Goal: Task Accomplishment & Management: Use online tool/utility

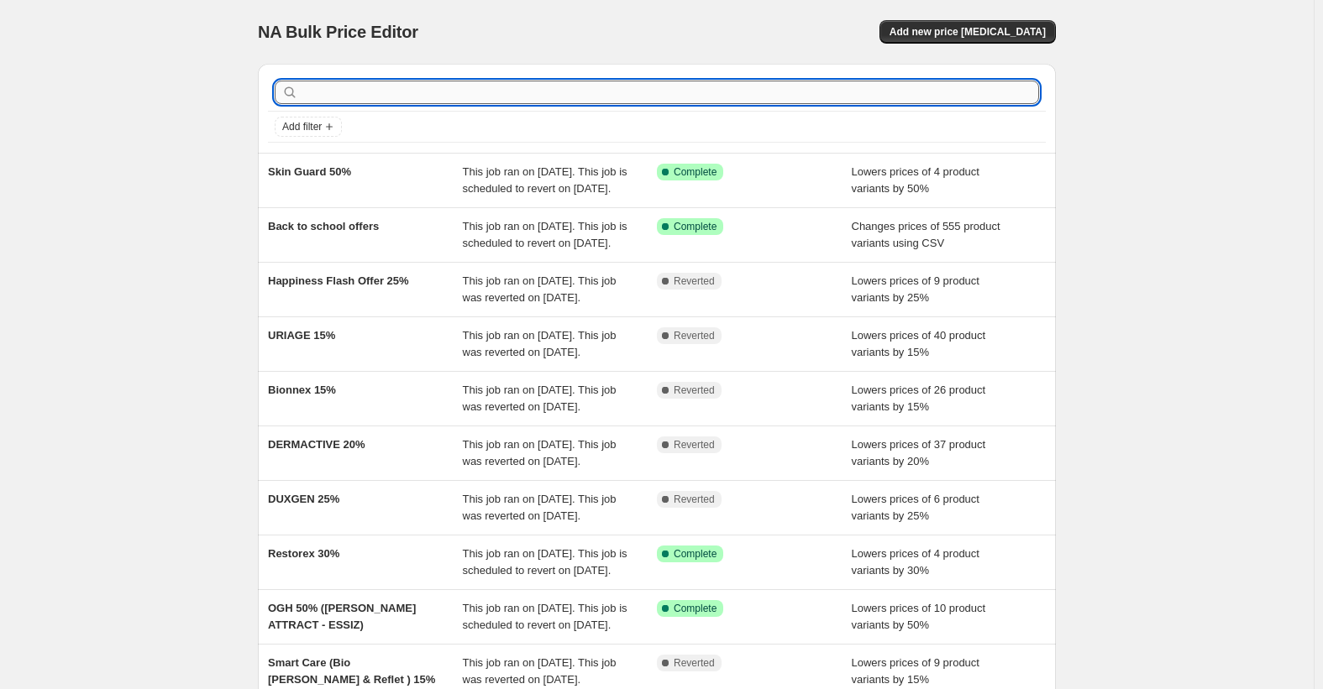
click at [731, 97] on input "text" at bounding box center [669, 93] width 737 height 24
type input "nan"
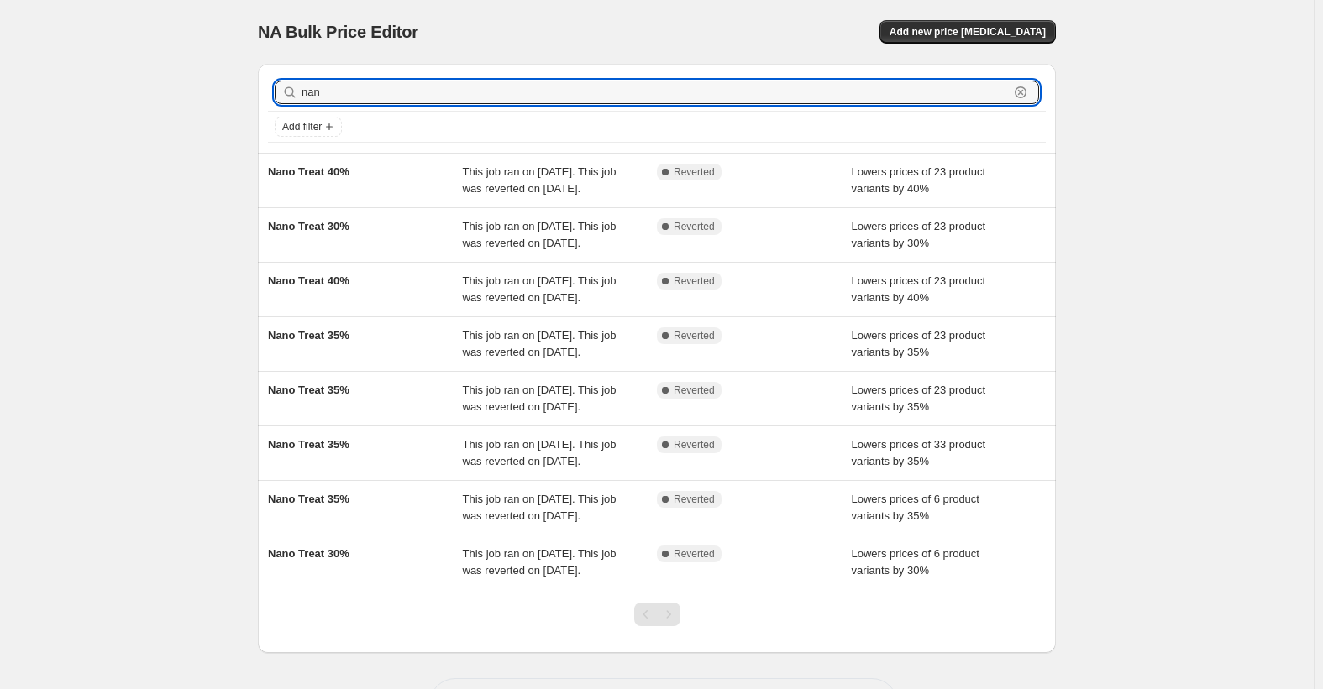
click at [731, 97] on input "nan" at bounding box center [654, 93] width 707 height 24
type input "nano"
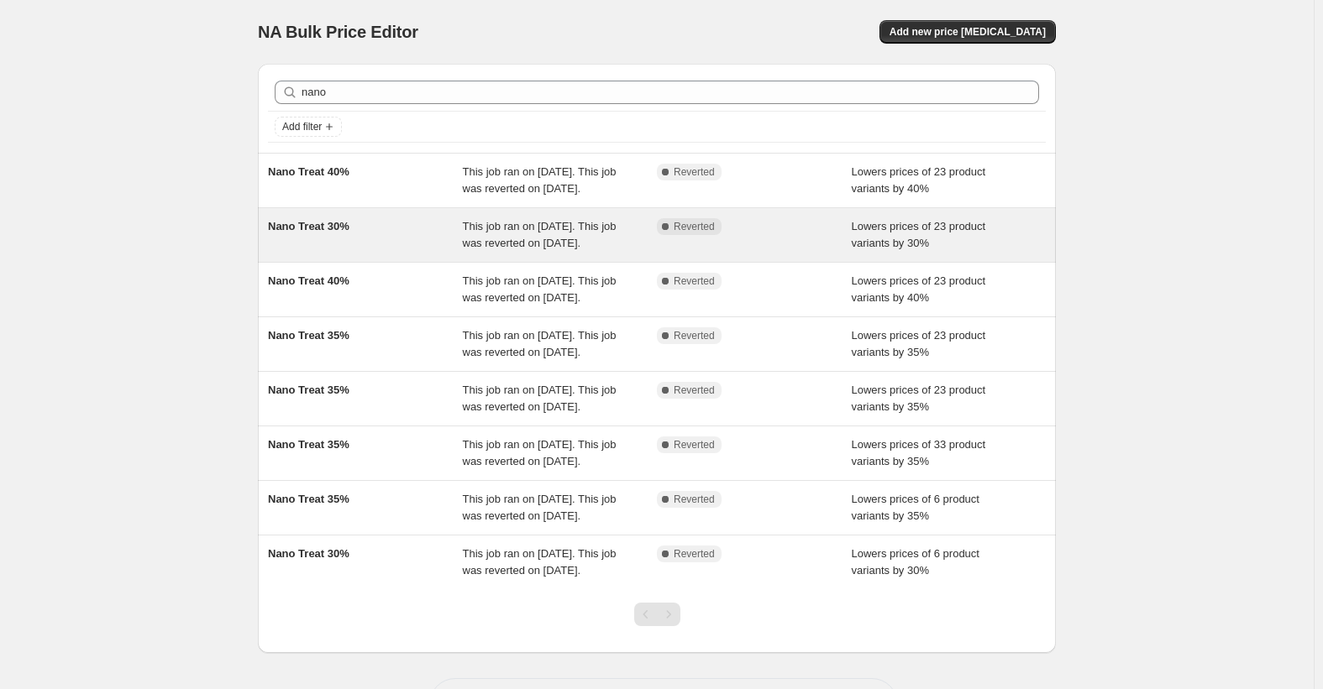
click at [322, 233] on span "Nano Treat 30%" at bounding box center [308, 226] width 81 height 13
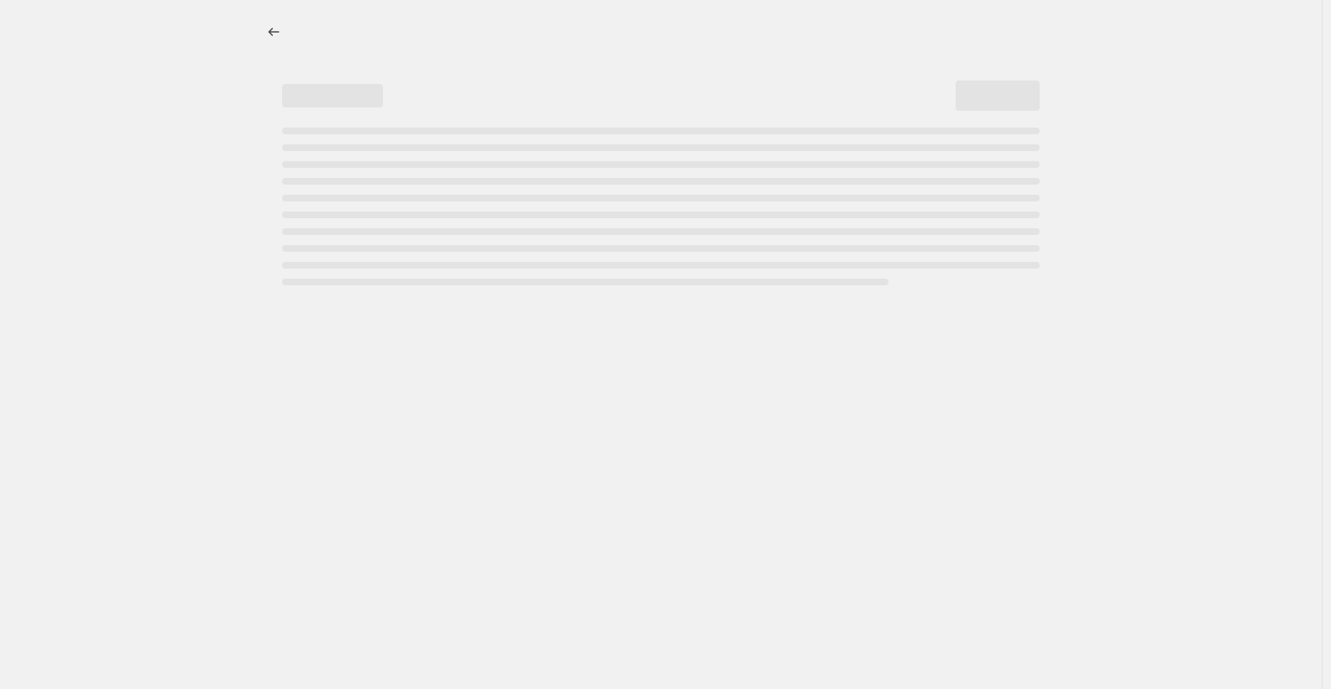
select select "percentage"
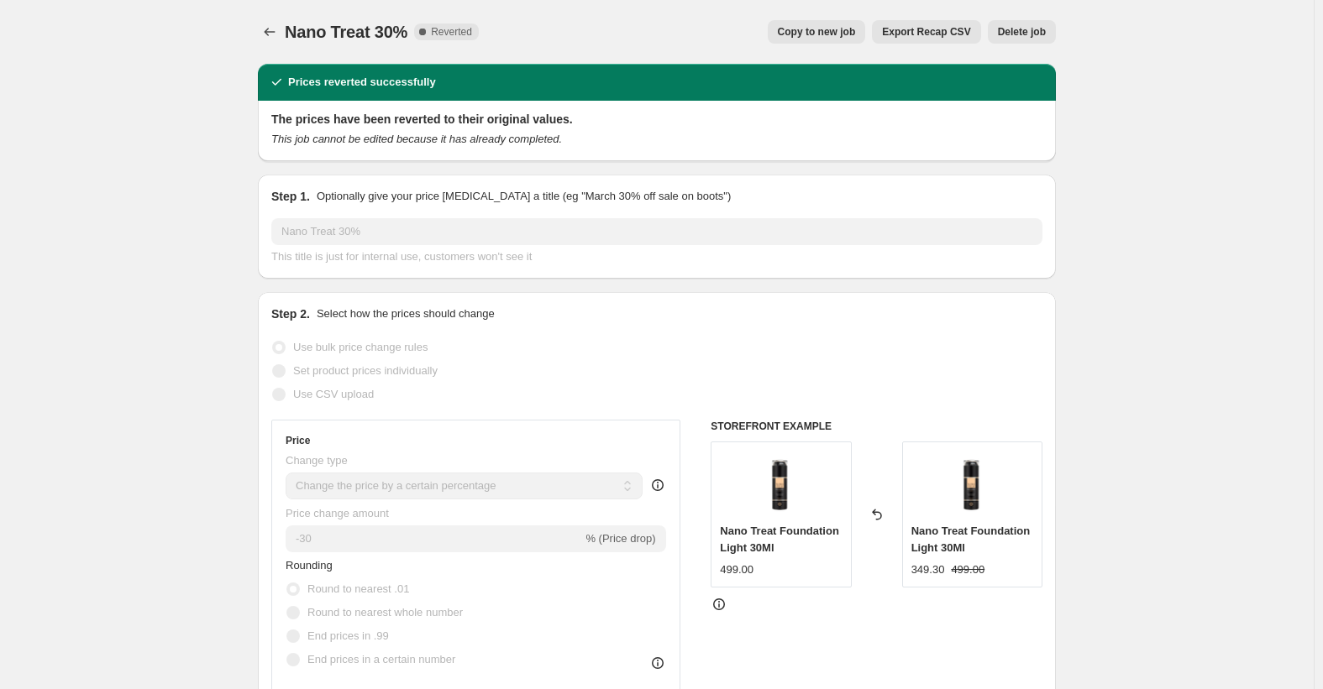
click at [836, 32] on span "Copy to new job" at bounding box center [817, 31] width 78 height 13
select select "percentage"
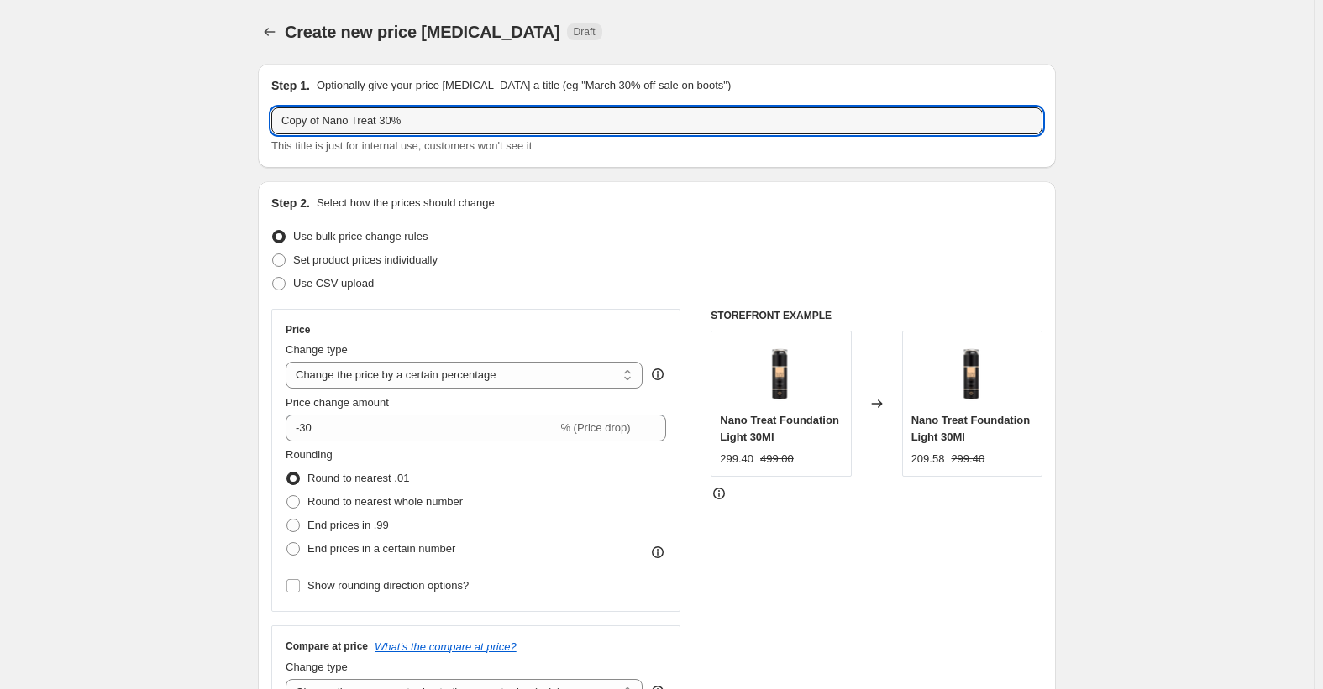
drag, startPoint x: 327, startPoint y: 120, endPoint x: 177, endPoint y: 123, distance: 150.3
type input "Nano Treat 30%"
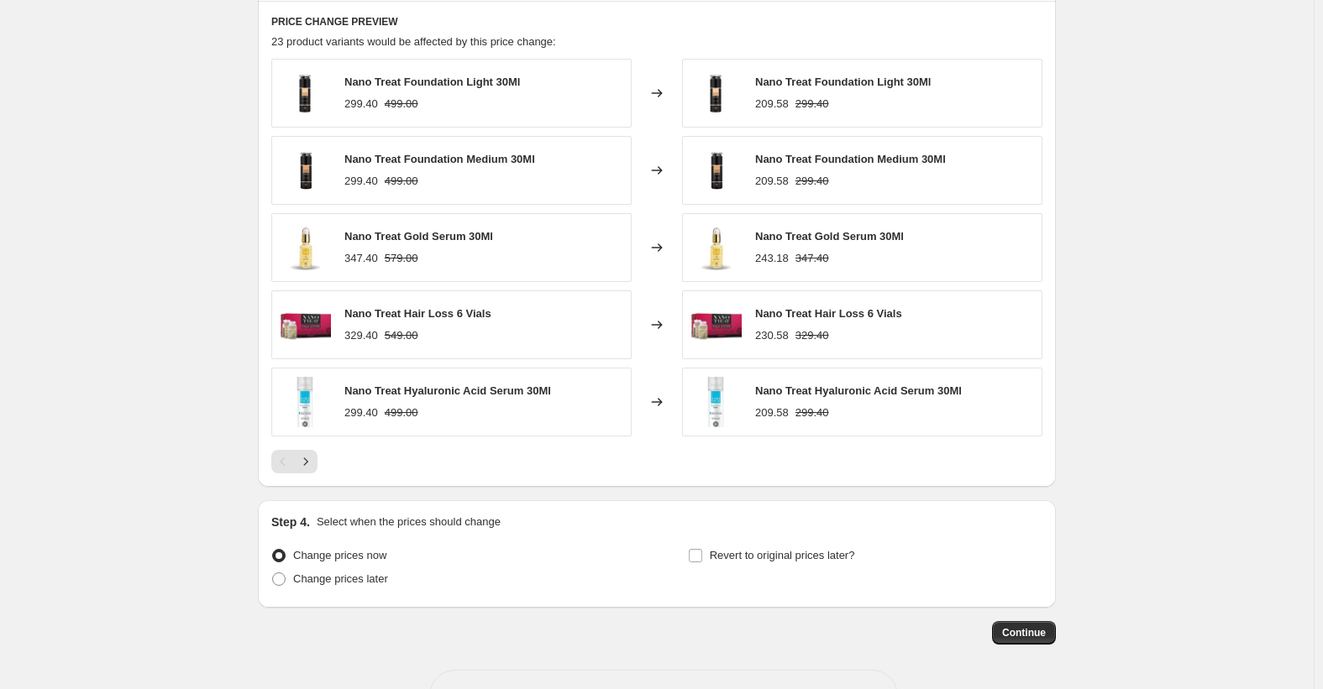
scroll to position [1041, 0]
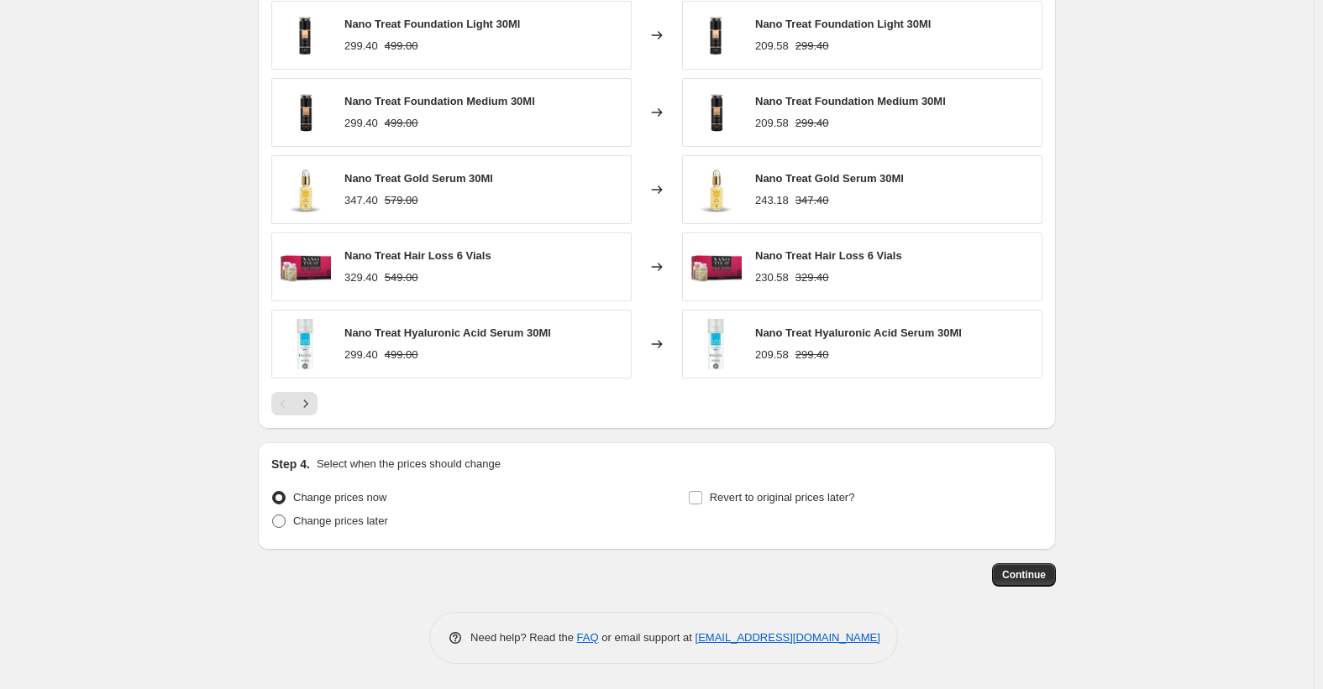
click at [350, 517] on span "Change prices later" at bounding box center [340, 521] width 95 height 13
click at [273, 516] on input "Change prices later" at bounding box center [272, 515] width 1 height 1
radio input "true"
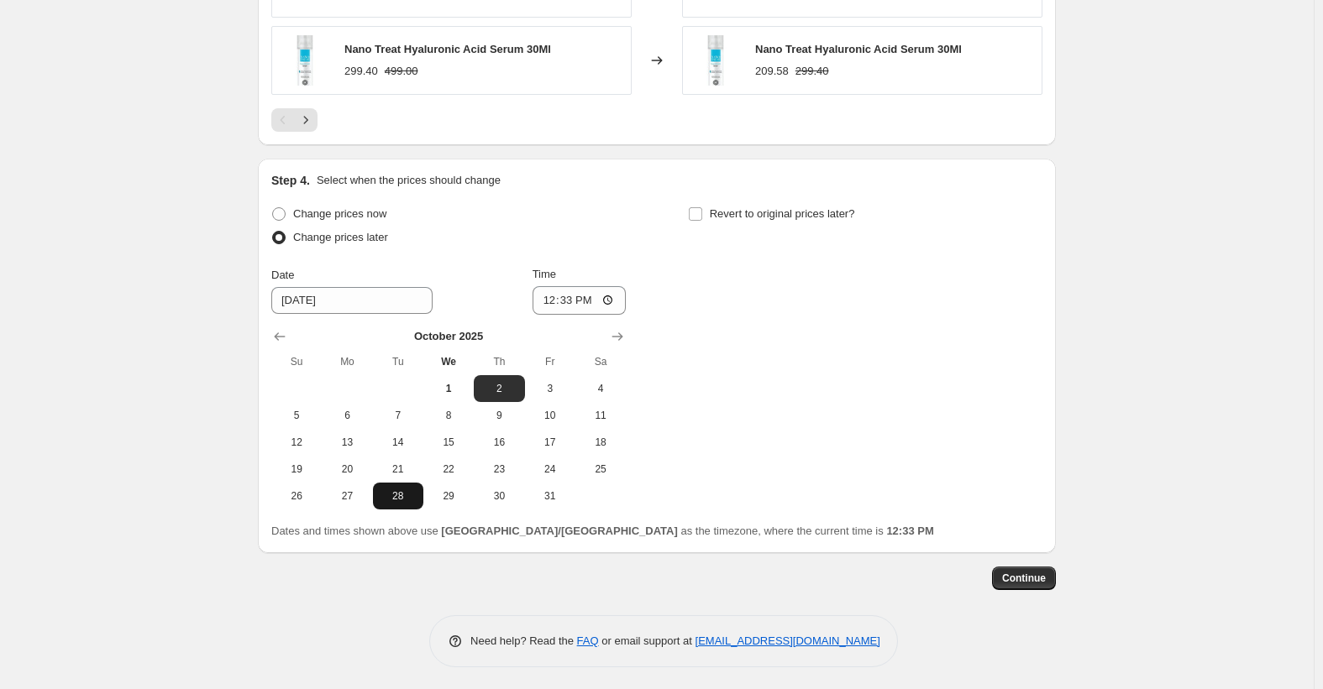
scroll to position [1328, 0]
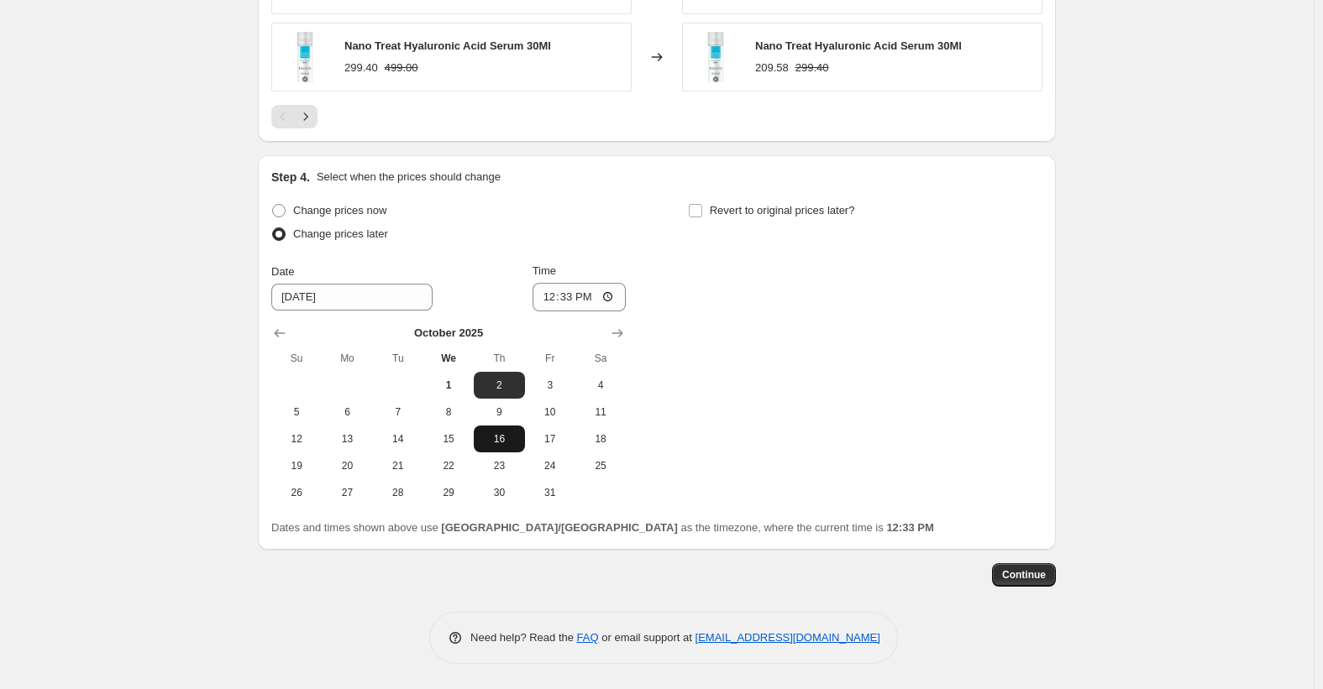
click at [508, 446] on button "16" at bounding box center [499, 439] width 50 height 27
type input "[DATE]"
click at [550, 298] on input "12:33" at bounding box center [579, 297] width 94 height 29
type input "12:00"
click at [782, 216] on span "Revert to original prices later?" at bounding box center [782, 210] width 145 height 13
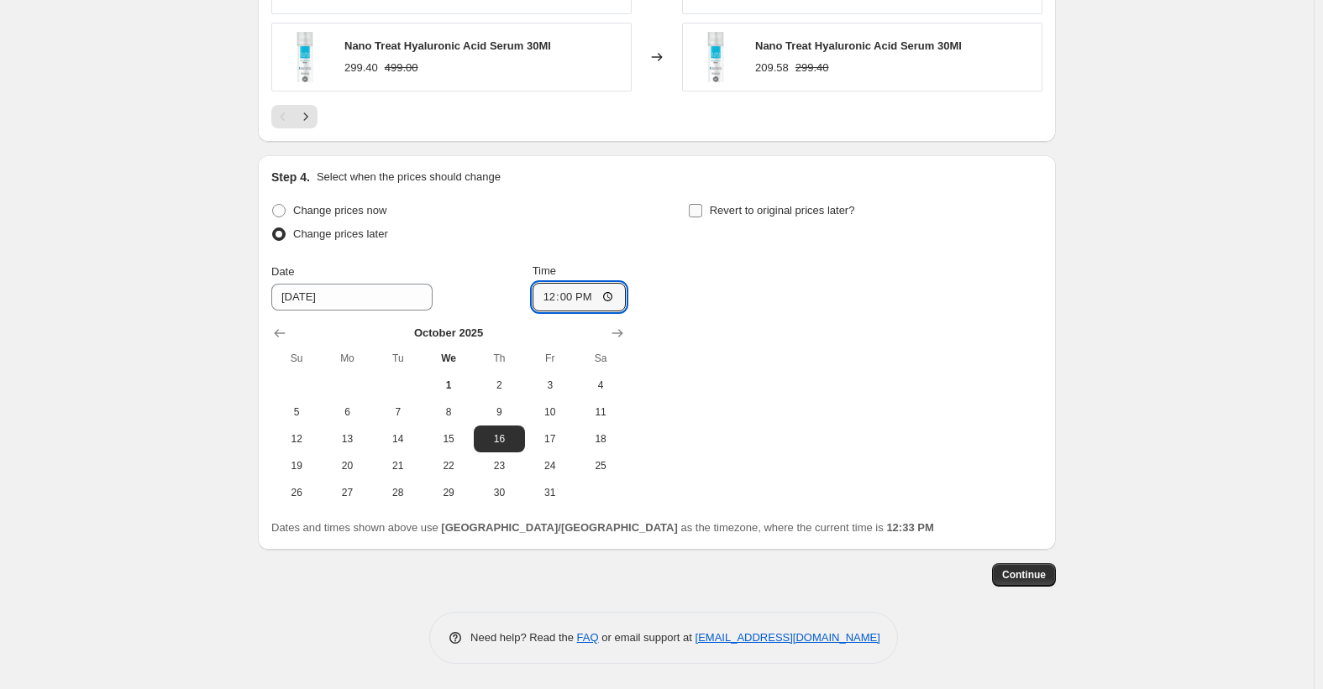
click at [702, 216] on input "Revert to original prices later?" at bounding box center [695, 210] width 13 height 13
checkbox input "true"
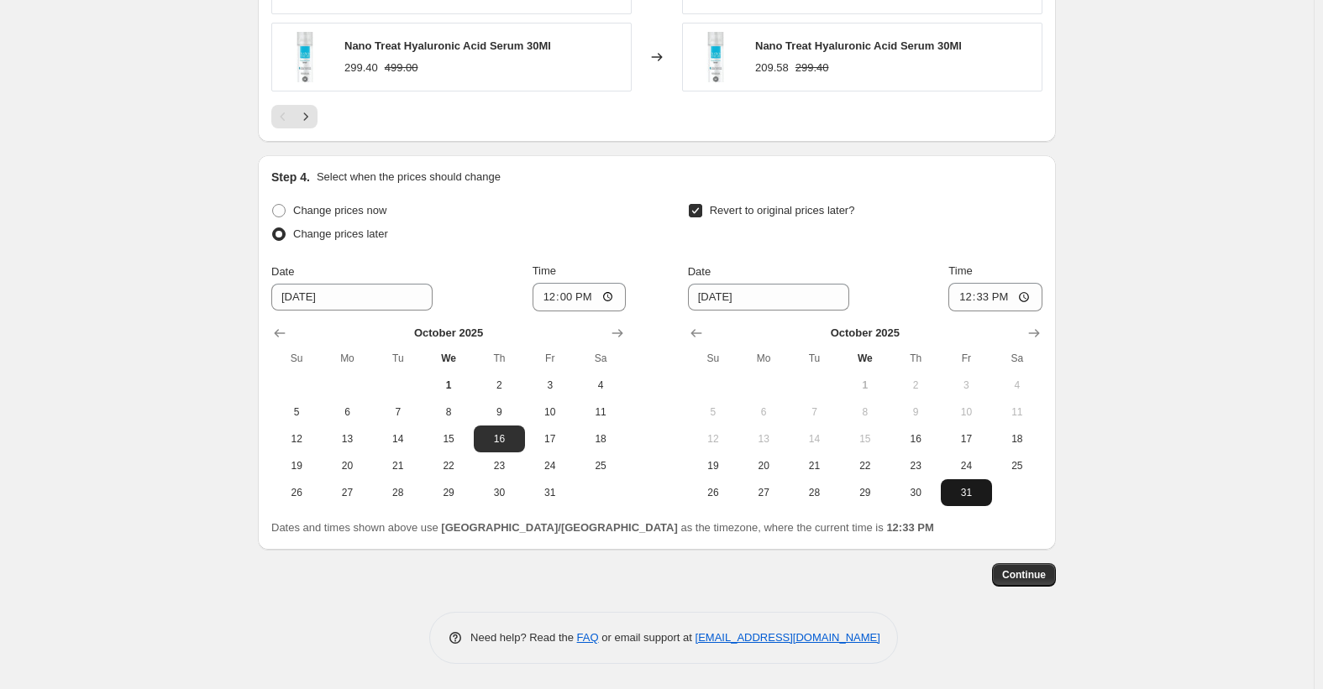
click at [961, 488] on span "31" at bounding box center [965, 492] width 37 height 13
type input "[DATE]"
click at [963, 299] on input "12:33" at bounding box center [995, 297] width 94 height 29
type input "23:50"
click at [1019, 564] on button "Continue" at bounding box center [1024, 575] width 64 height 24
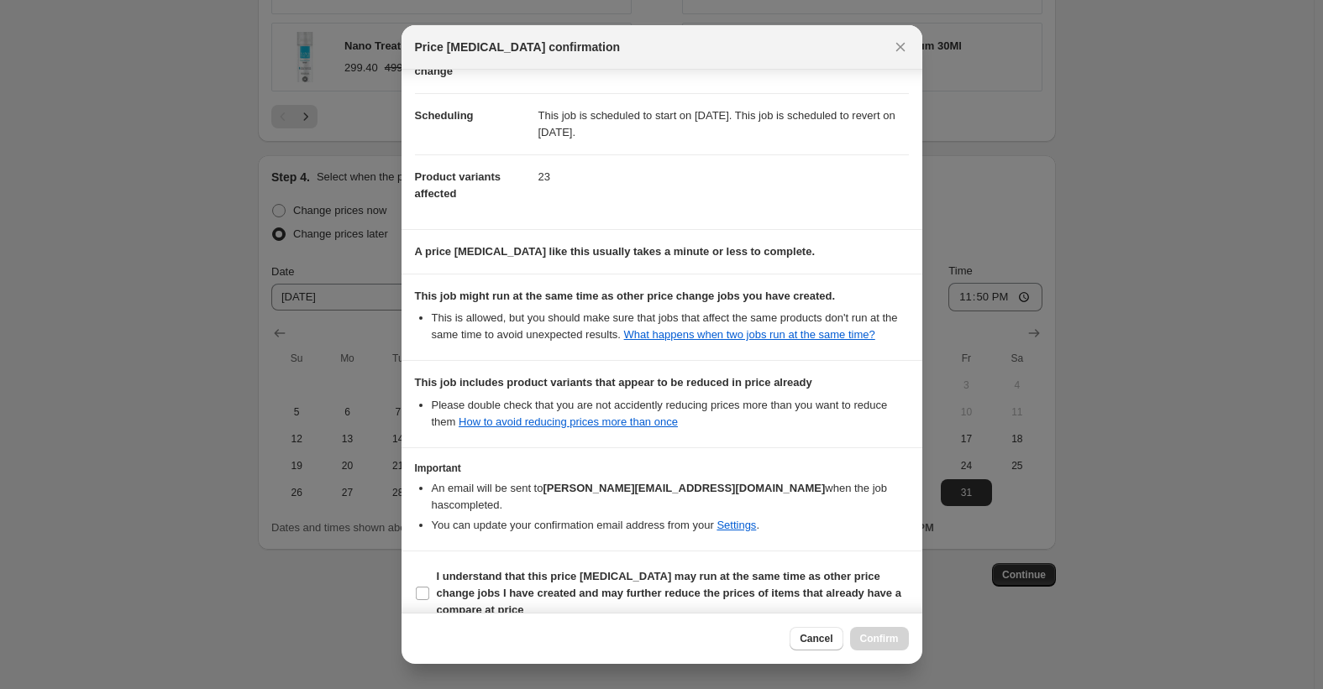
scroll to position [118, 0]
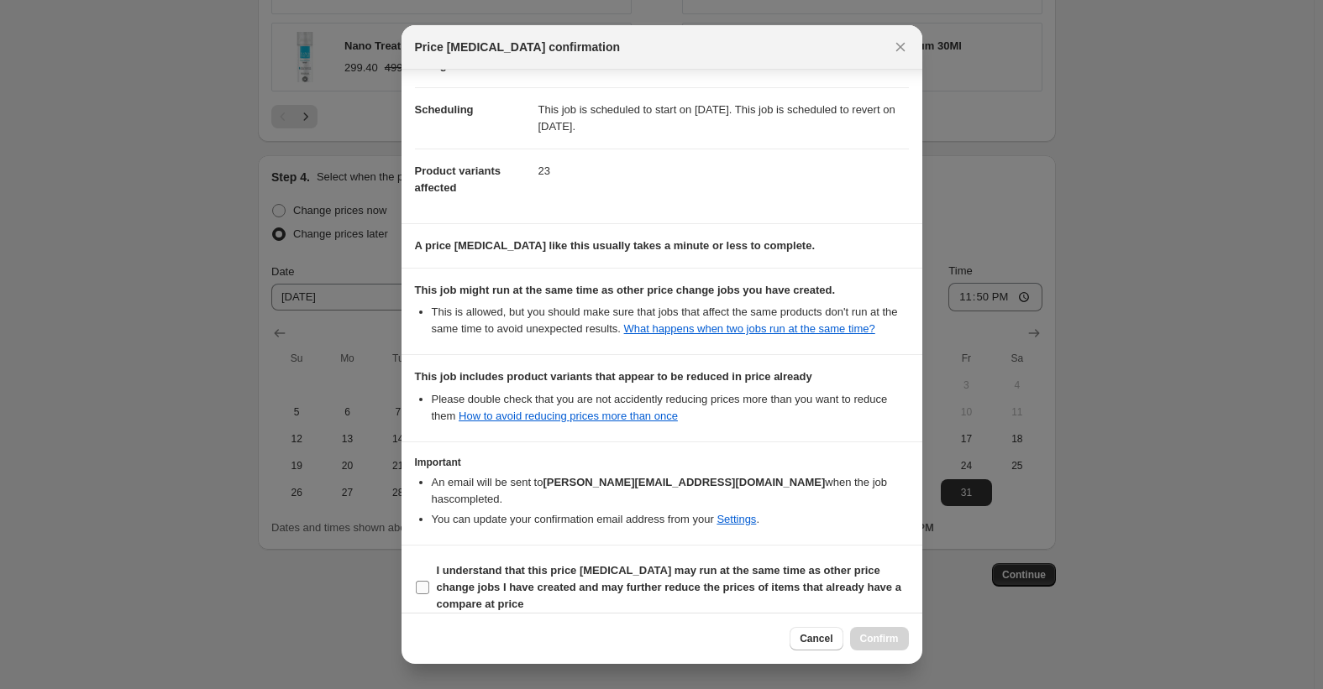
click at [558, 566] on b "I understand that this price [MEDICAL_DATA] may run at the same time as other p…" at bounding box center [669, 587] width 464 height 46
click at [429, 581] on input "I understand that this price [MEDICAL_DATA] may run at the same time as other p…" at bounding box center [422, 587] width 13 height 13
checkbox input "true"
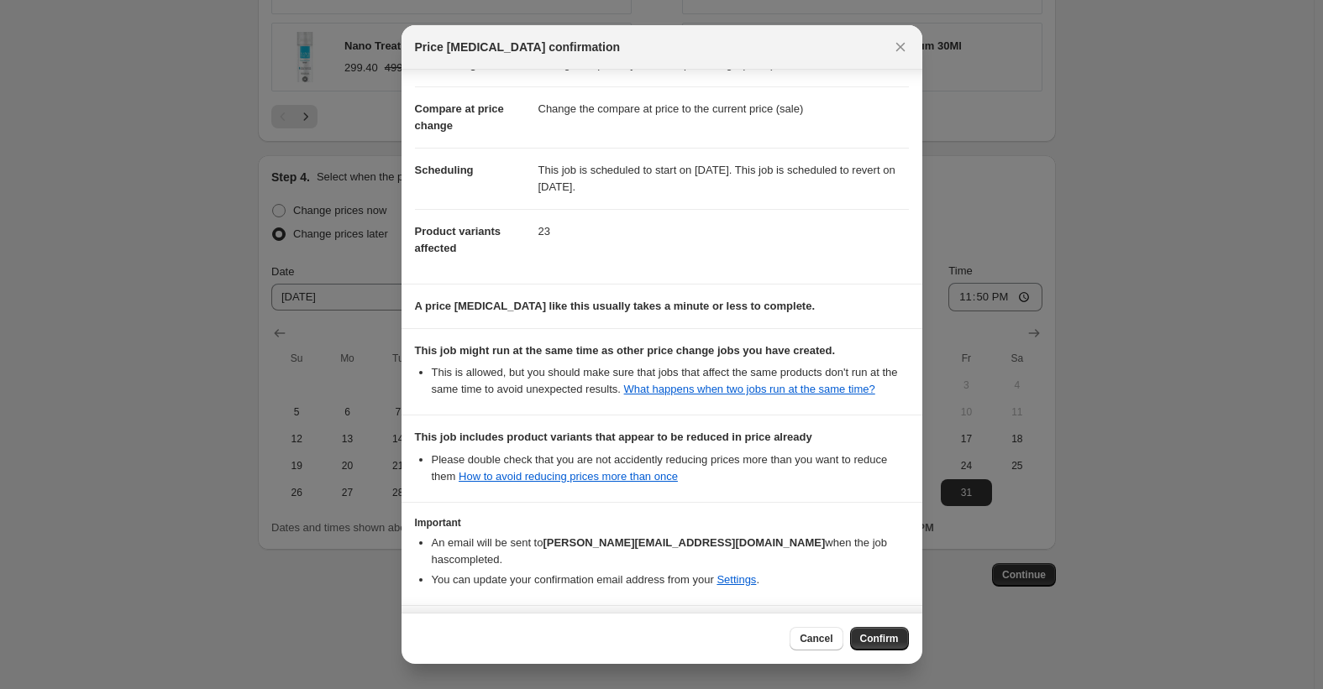
scroll to position [0, 0]
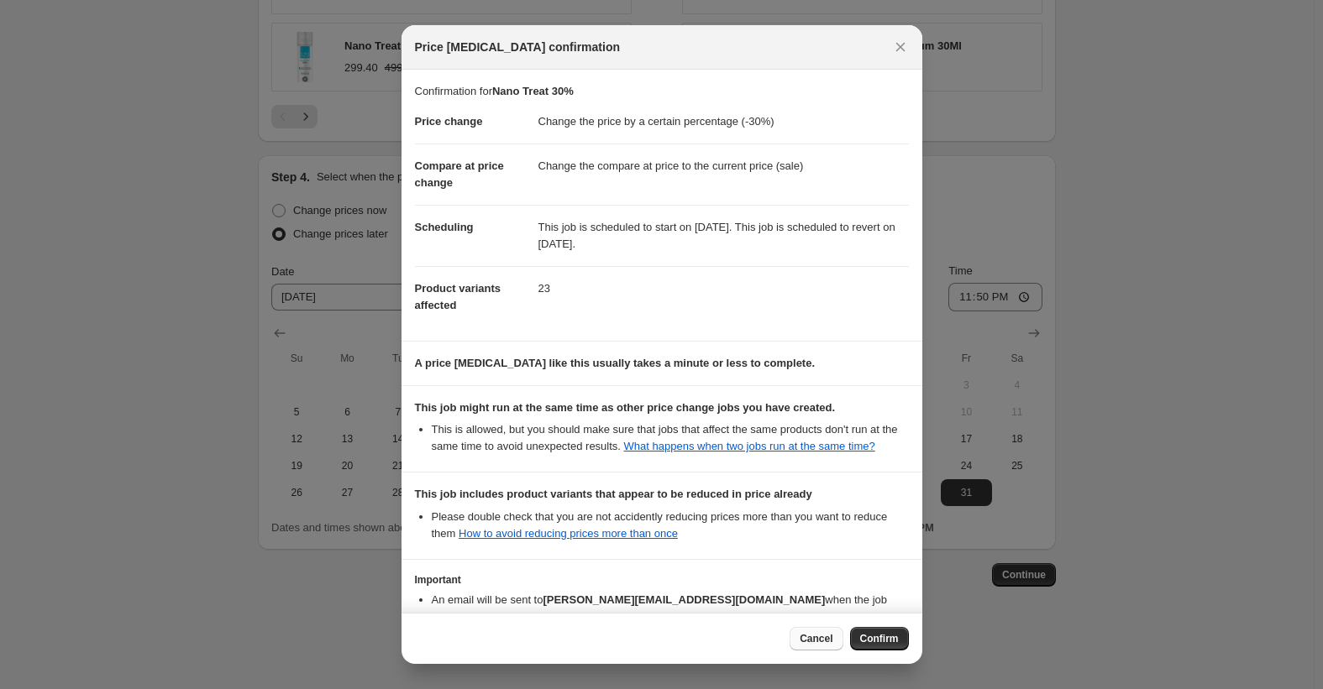
click at [816, 643] on span "Cancel" at bounding box center [815, 638] width 33 height 13
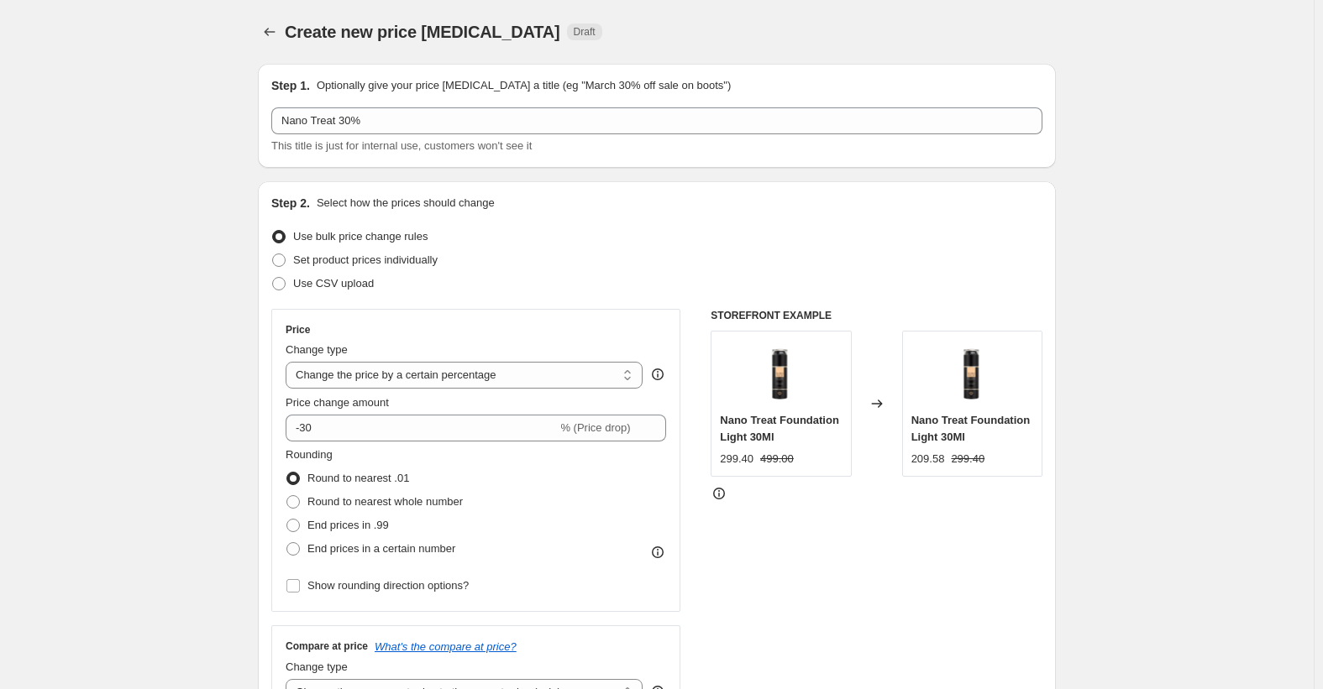
scroll to position [1328, 0]
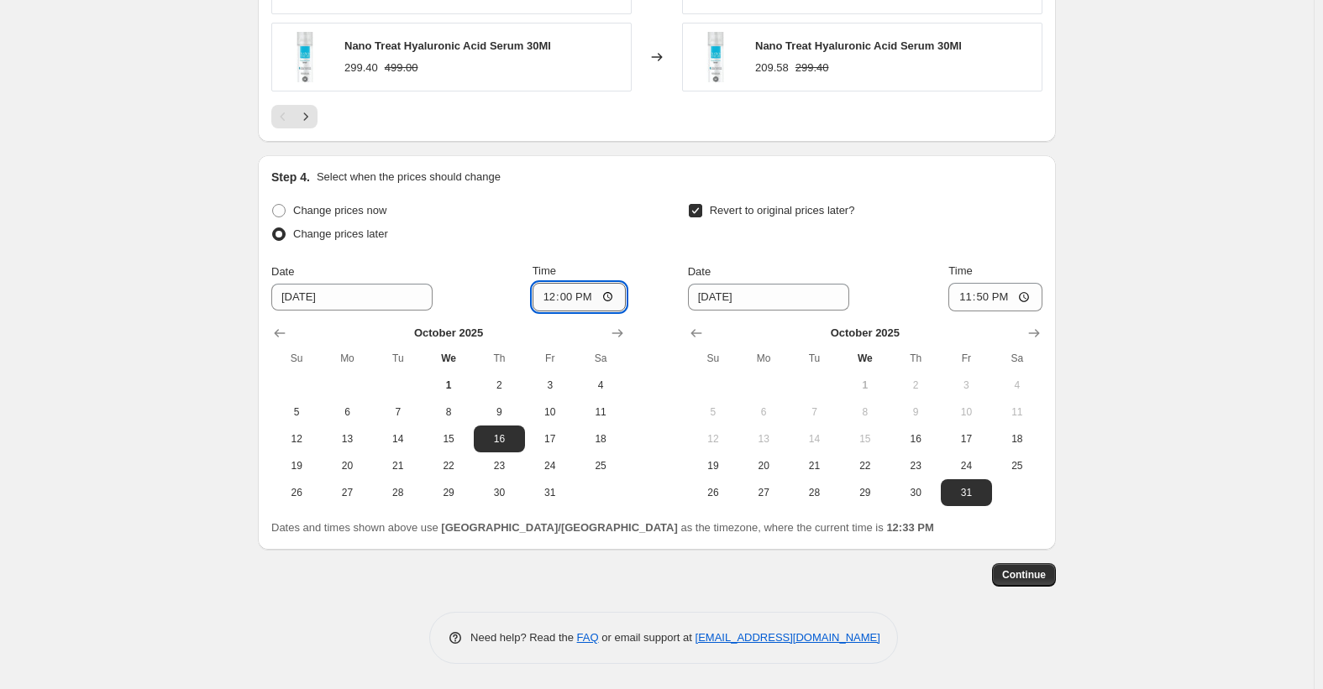
click at [569, 299] on input "12:00" at bounding box center [579, 297] width 94 height 29
type input "12:05"
click at [988, 300] on input "23:50" at bounding box center [995, 297] width 94 height 29
type input "23:03"
type input "23:45"
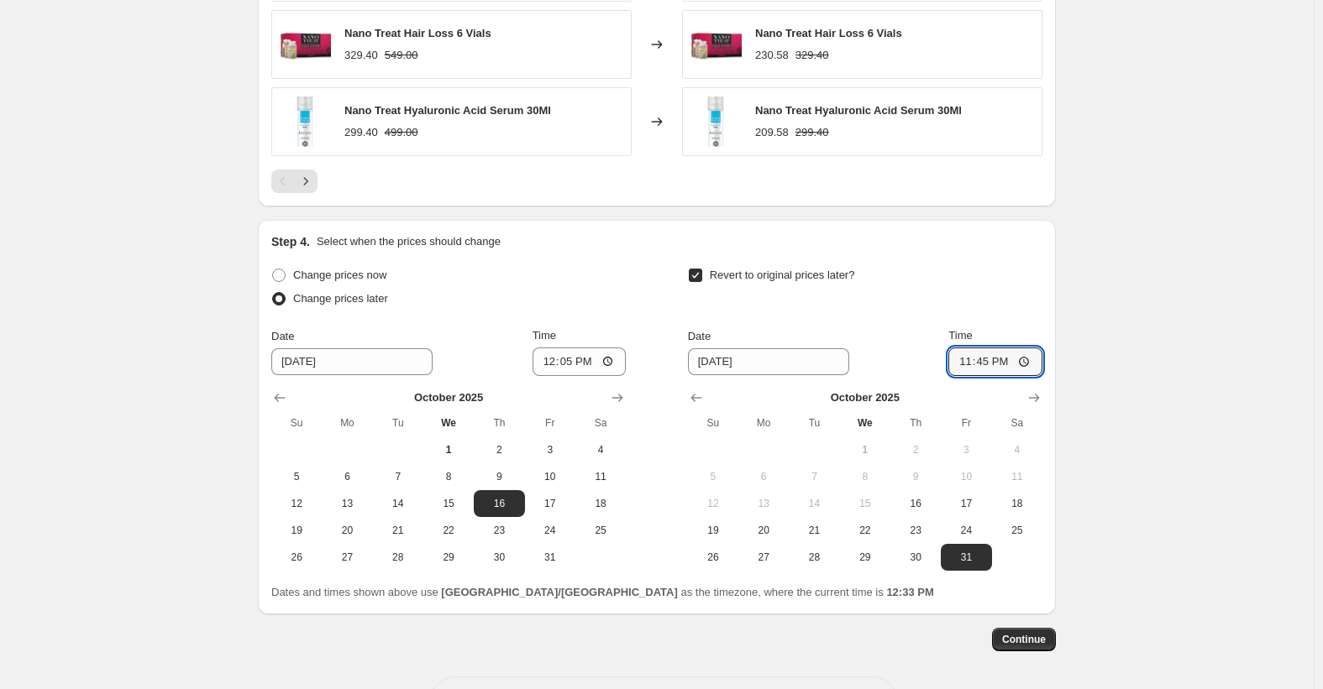
scroll to position [1244, 0]
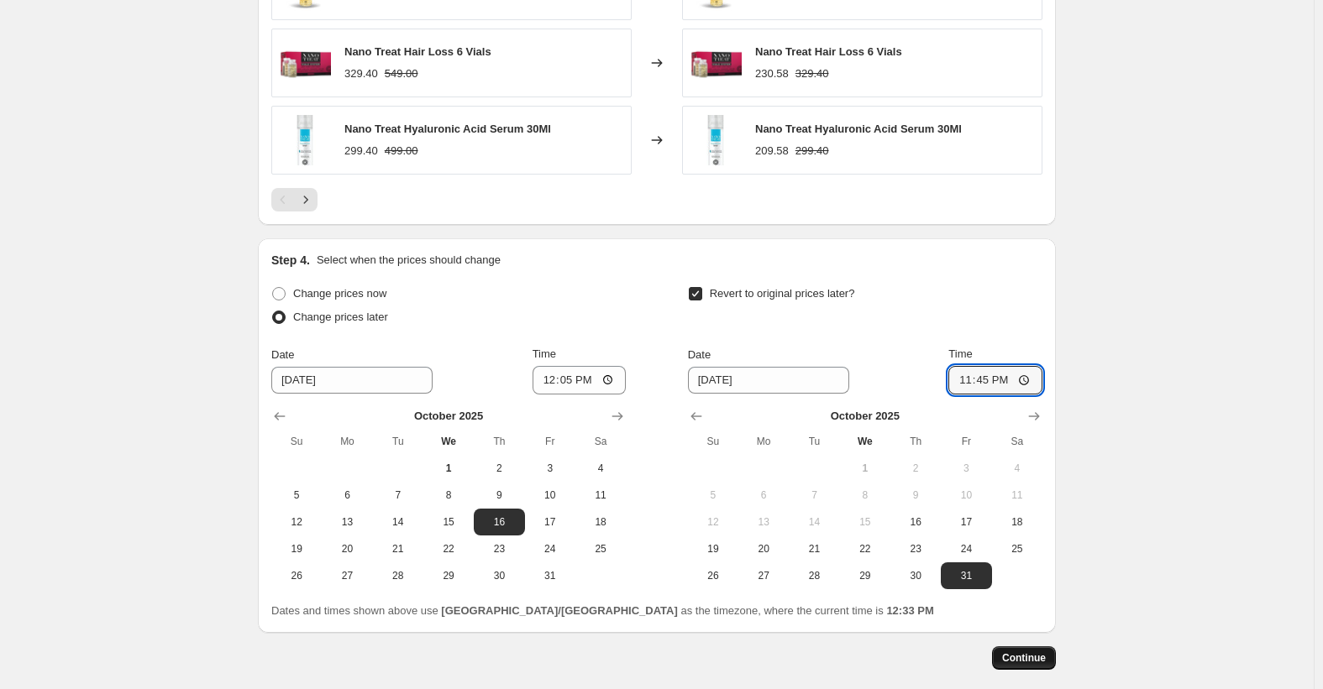
click at [1035, 669] on button "Continue" at bounding box center [1024, 659] width 64 height 24
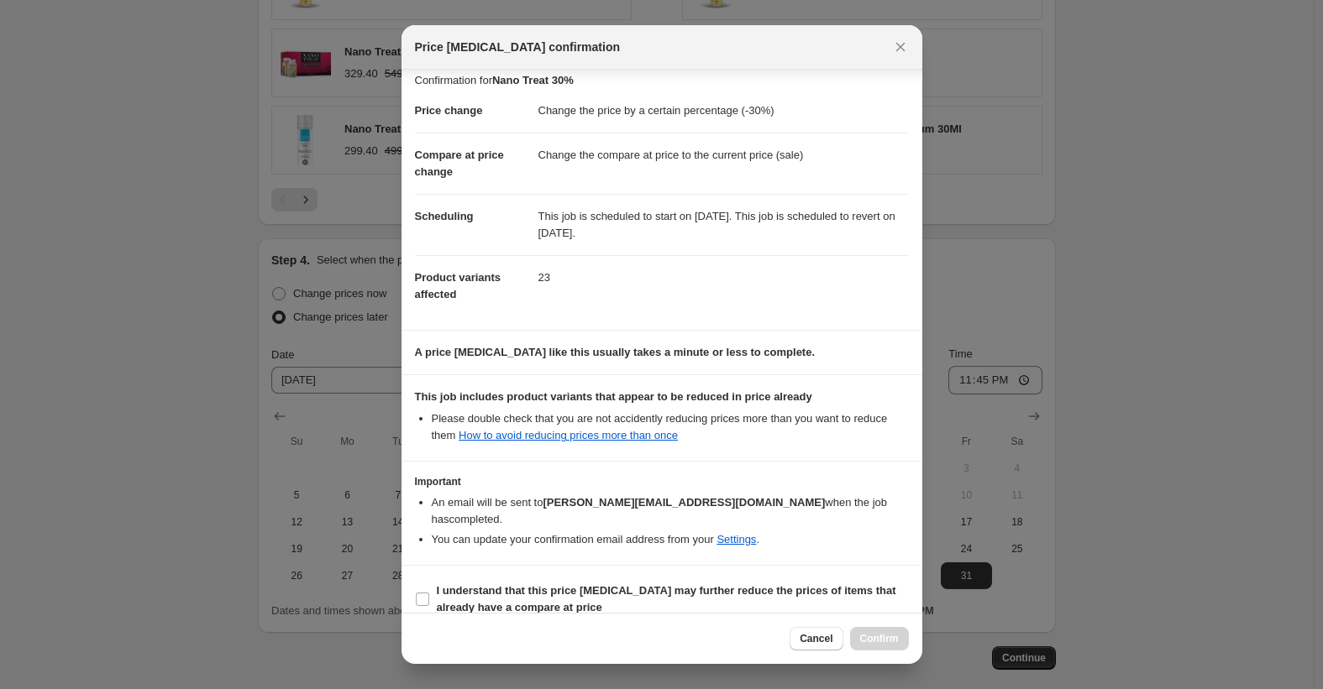
scroll to position [14, 0]
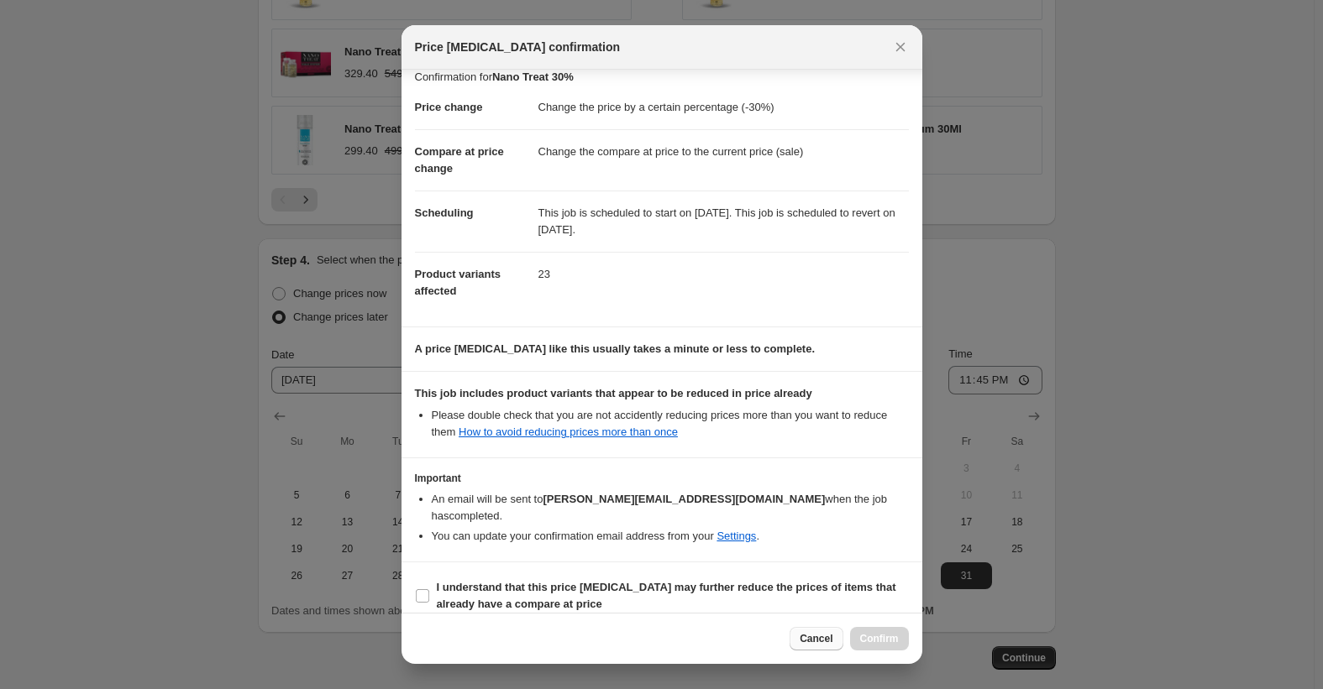
click at [818, 632] on button "Cancel" at bounding box center [815, 639] width 53 height 24
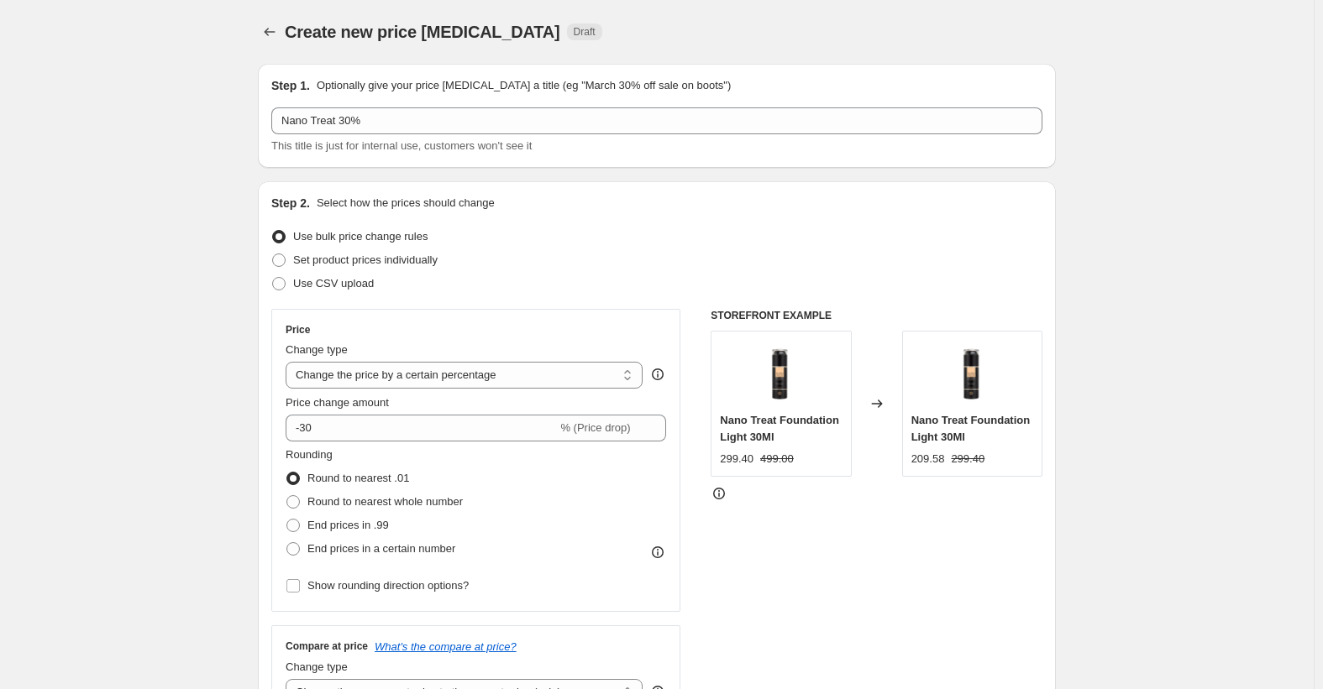
scroll to position [1244, 0]
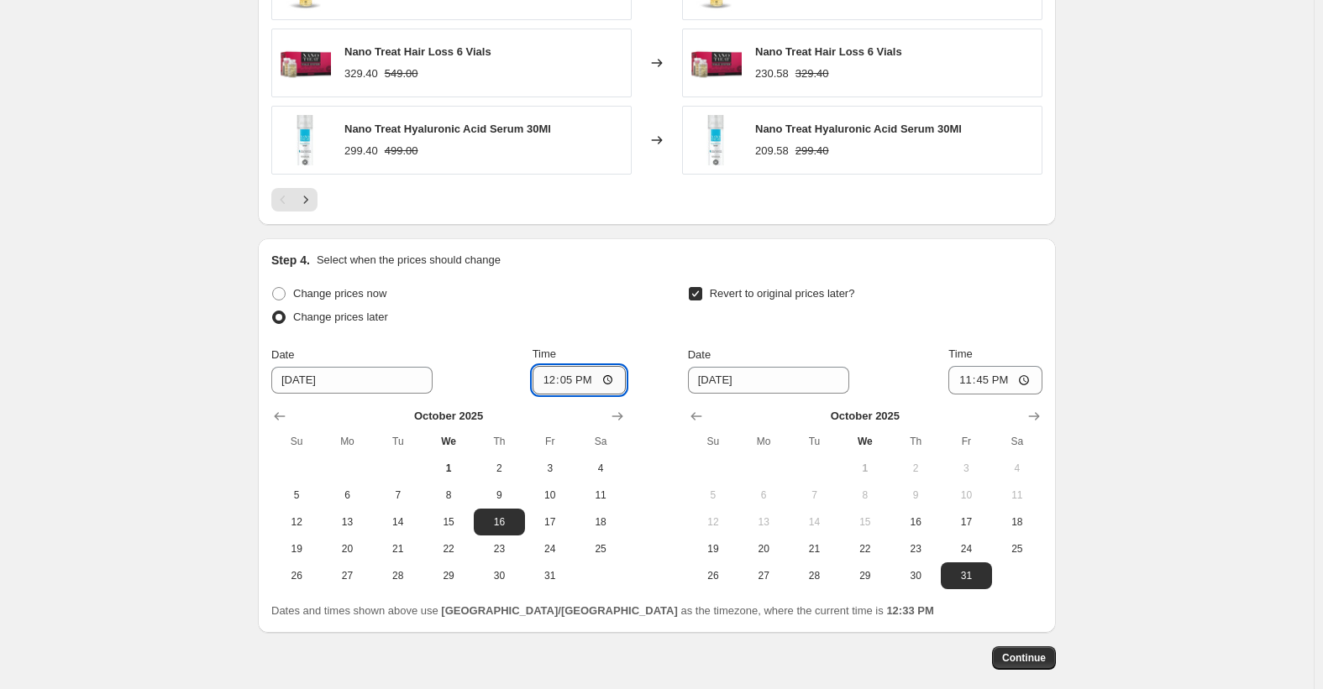
click at [567, 385] on input "12:05" at bounding box center [579, 380] width 94 height 29
type input "12:10"
click at [1020, 662] on span "Continue" at bounding box center [1024, 658] width 44 height 13
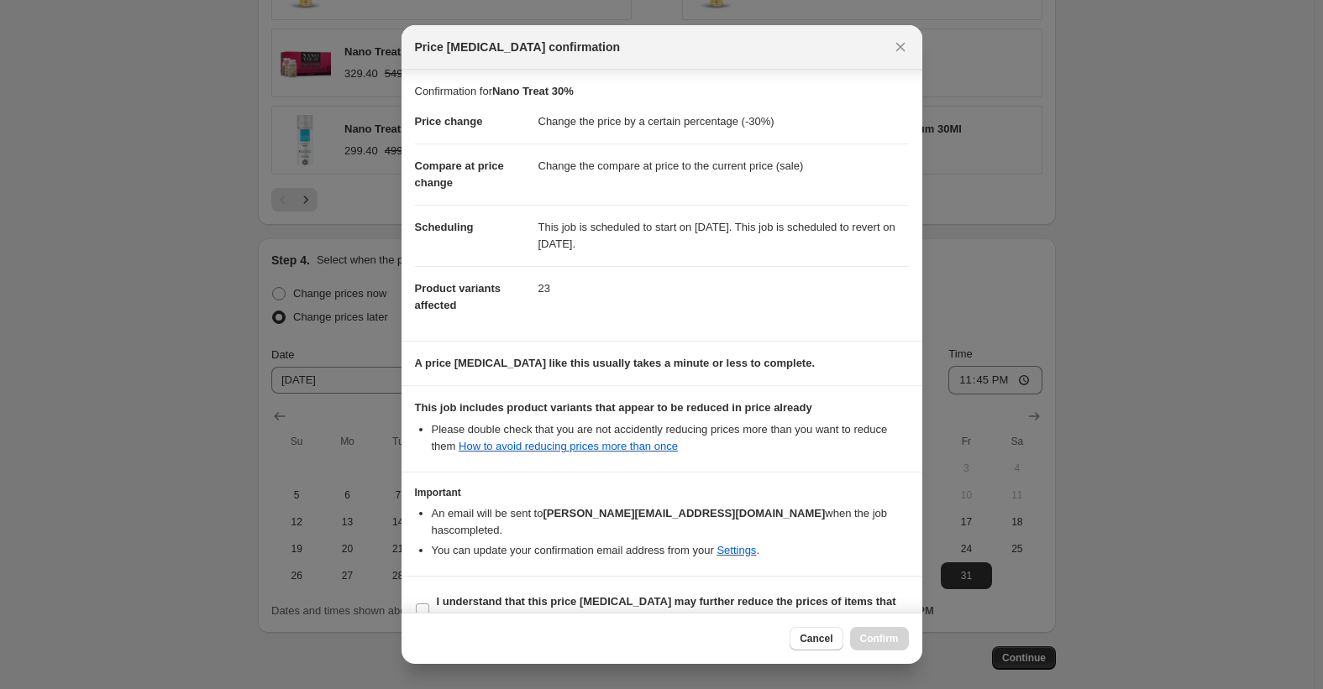
scroll to position [14, 0]
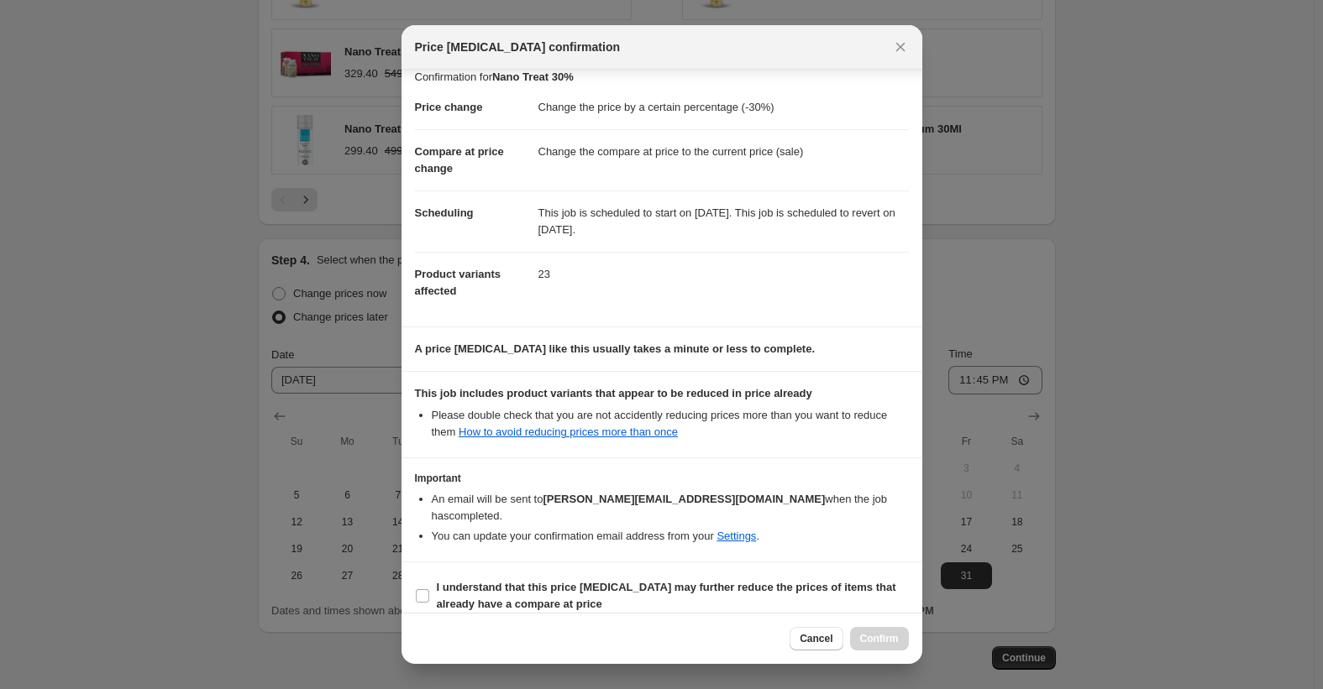
drag, startPoint x: 819, startPoint y: 638, endPoint x: 879, endPoint y: 579, distance: 84.3
click at [819, 638] on span "Cancel" at bounding box center [815, 638] width 33 height 13
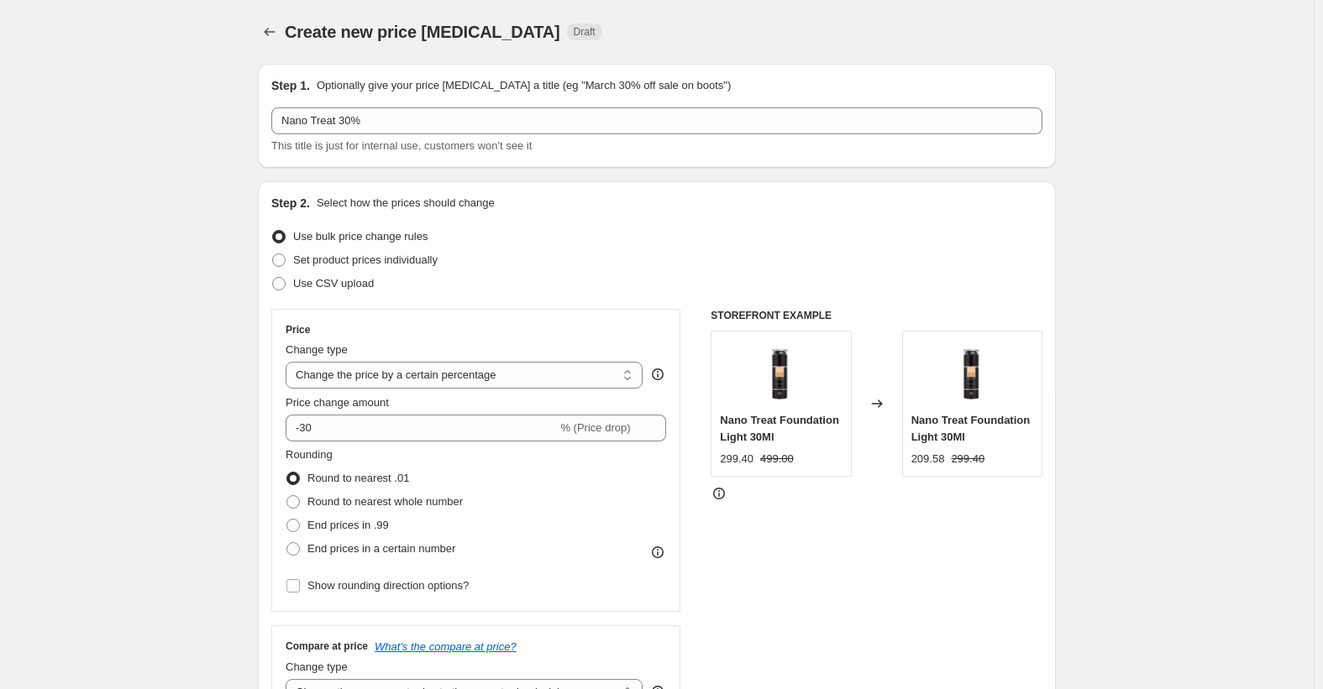
scroll to position [1244, 0]
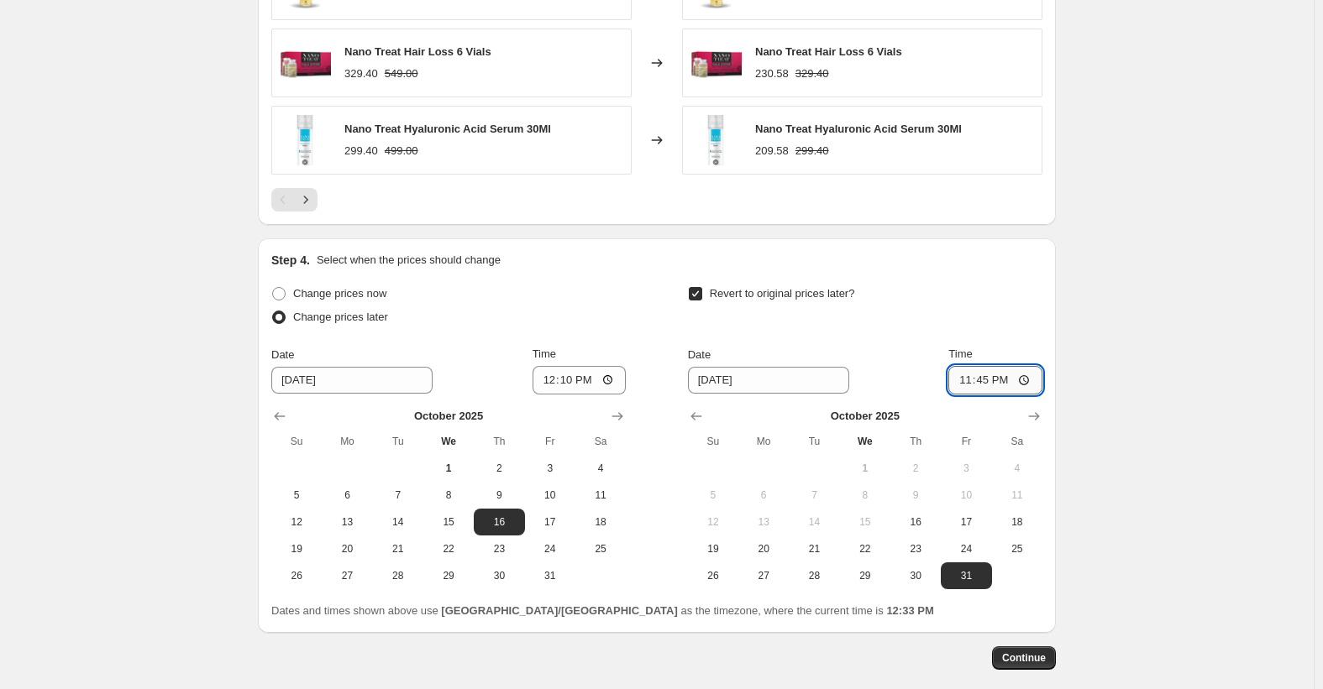
click at [987, 385] on input "23:45" at bounding box center [995, 380] width 94 height 29
type input "23:40"
click at [1035, 661] on span "Continue" at bounding box center [1024, 658] width 44 height 13
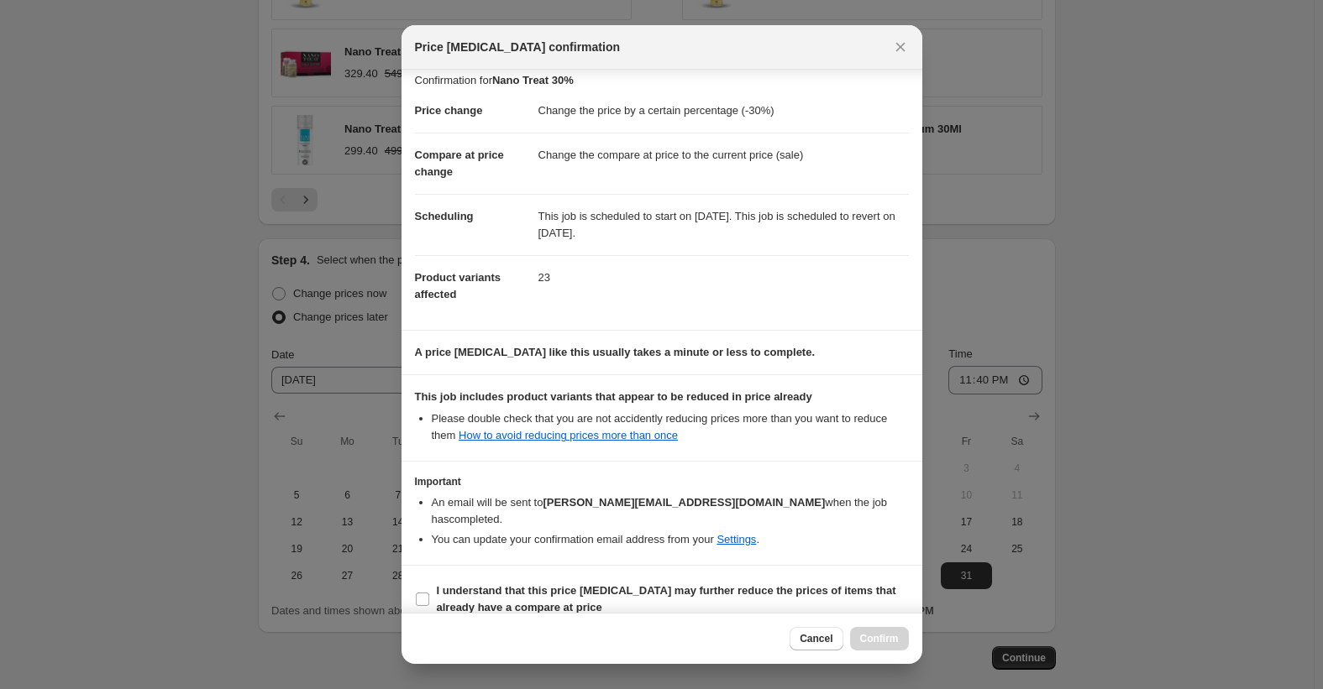
scroll to position [14, 0]
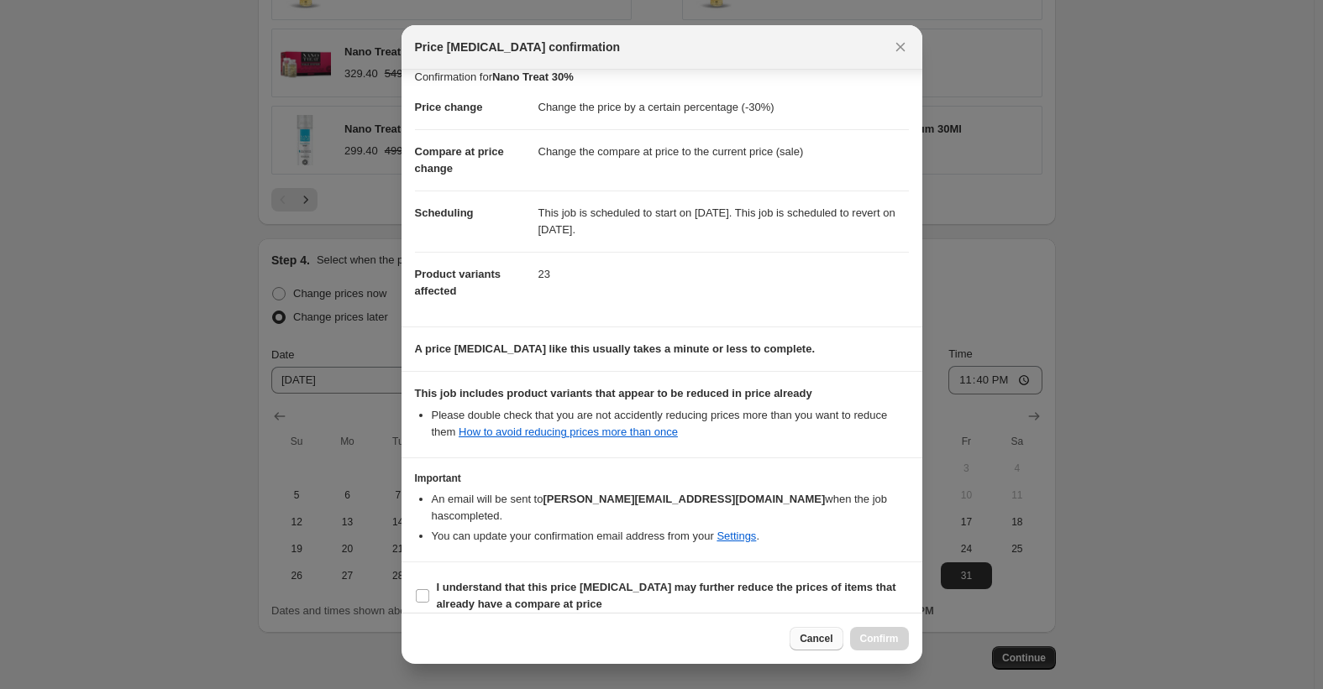
click at [826, 632] on button "Cancel" at bounding box center [815, 639] width 53 height 24
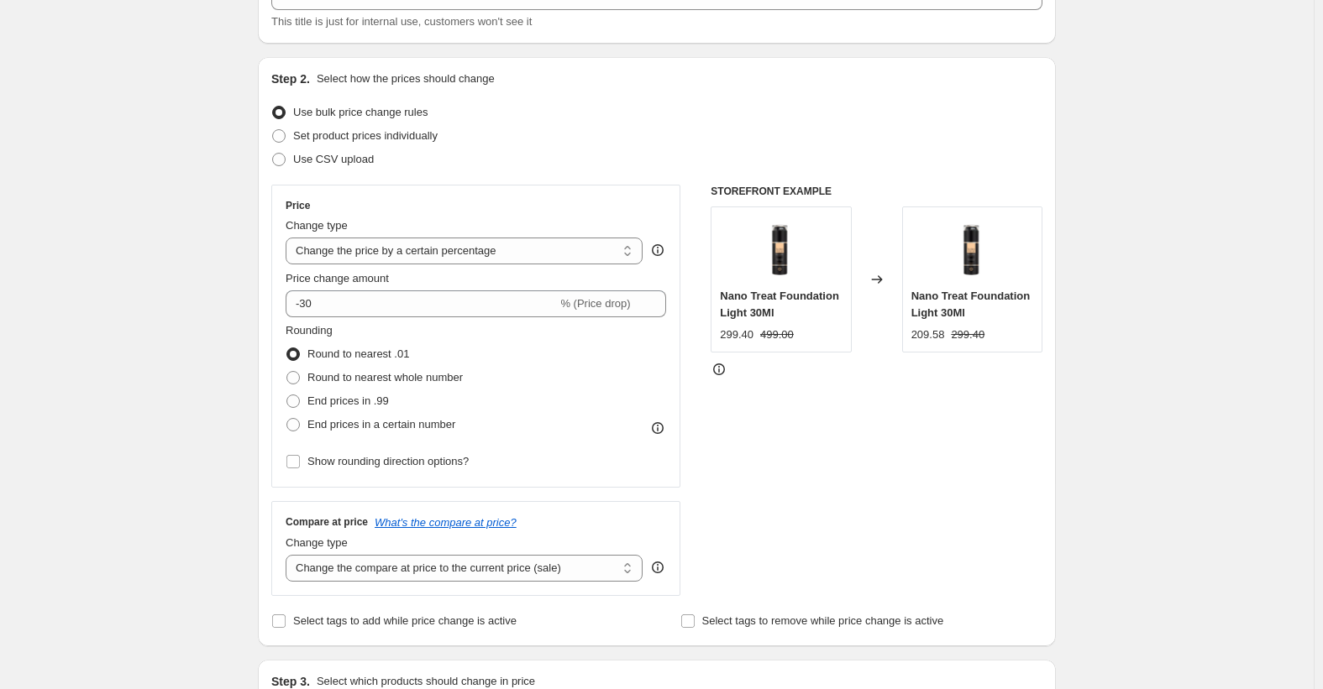
scroll to position [336, 0]
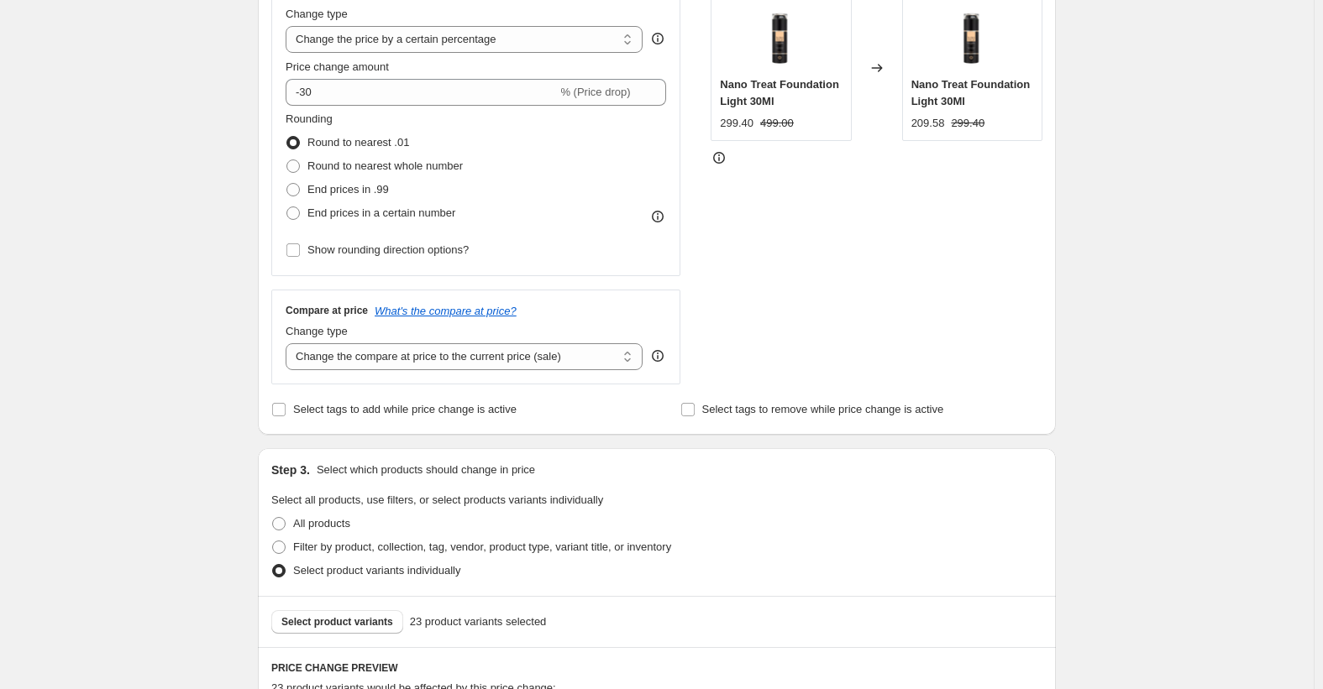
click at [725, 160] on icon at bounding box center [719, 158] width 12 height 12
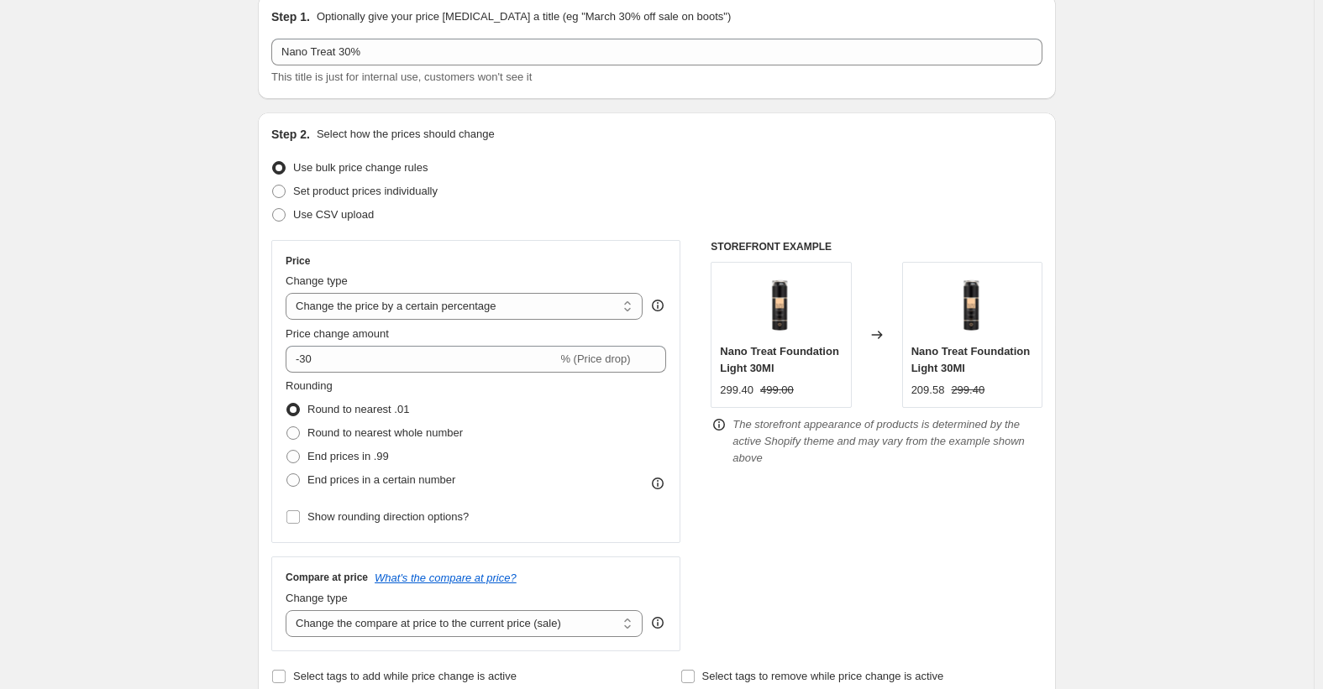
scroll to position [0, 0]
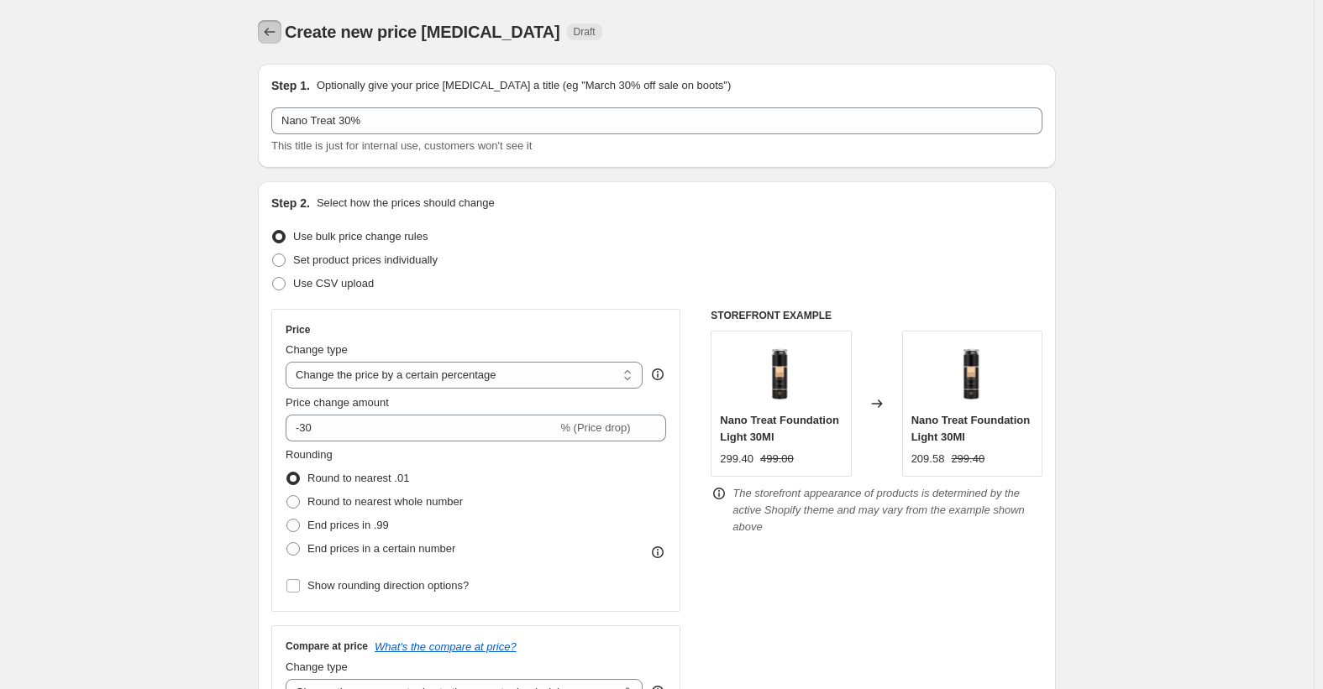
click at [270, 28] on icon "Price change jobs" at bounding box center [269, 32] width 17 height 17
